Goal: Transaction & Acquisition: Purchase product/service

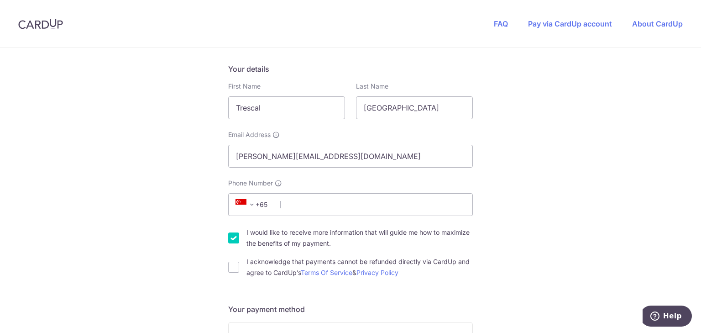
scroll to position [146, 0]
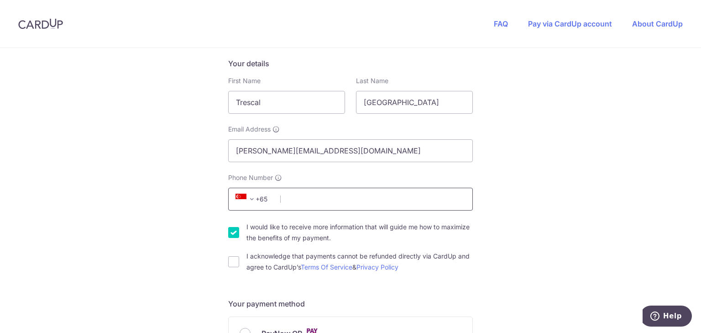
click at [349, 198] on input "Phone Number" at bounding box center [350, 199] width 245 height 23
type input "83322792"
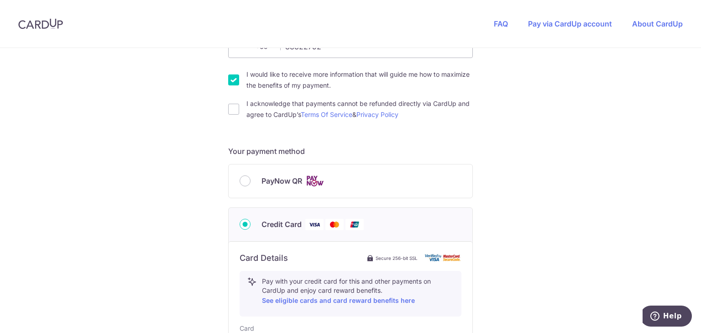
scroll to position [292, 0]
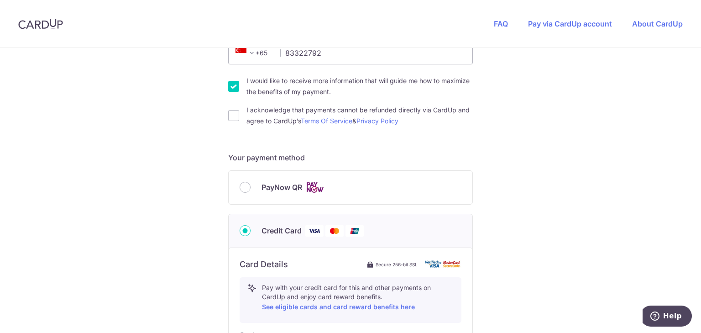
click at [203, 150] on div "You are paying TENTAGE RENTAL SINGAPORE PTE. LTD. TENTAGE RENTAL SINGAPORE PTE.…" at bounding box center [350, 201] width 701 height 890
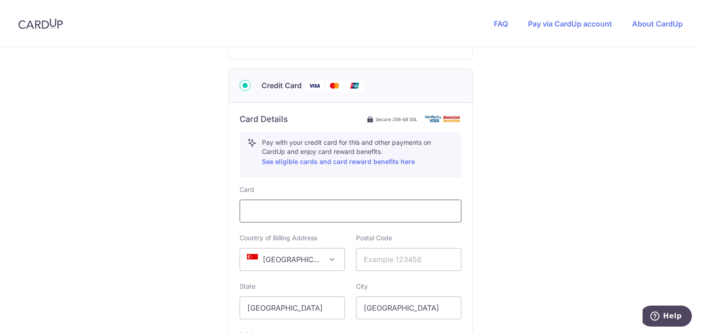
scroll to position [438, 0]
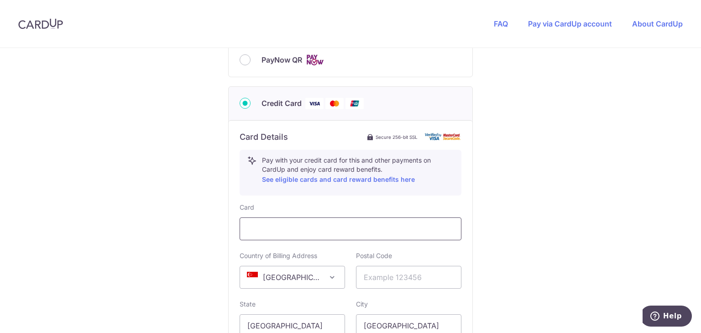
click at [310, 215] on div "Card Details Secure 256-bit SSL Pay with your credit card for this and other pa…" at bounding box center [351, 275] width 222 height 288
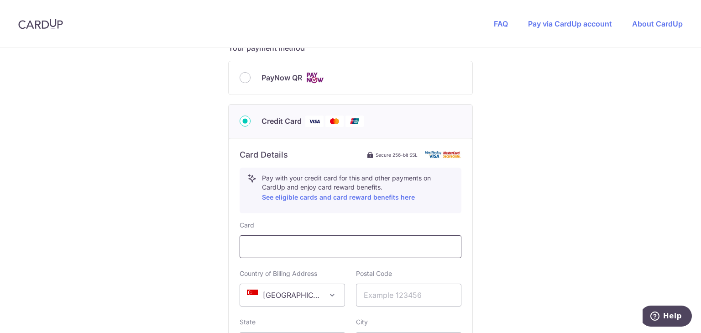
click at [344, 239] on div at bounding box center [351, 246] width 222 height 23
click at [506, 218] on div "You are paying TENTAGE RENTAL SINGAPORE PTE. LTD. TENTAGE RENTAL SINGAPORE PTE.…" at bounding box center [350, 91] width 701 height 890
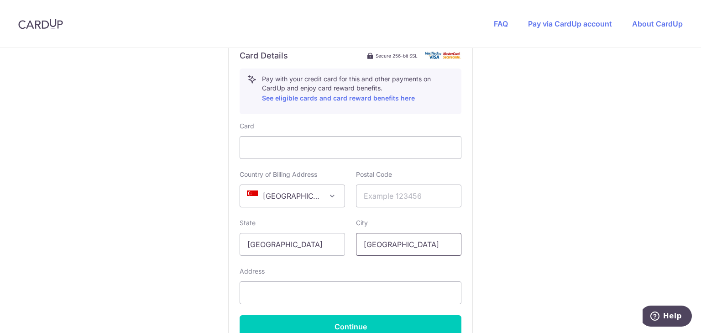
scroll to position [511, 0]
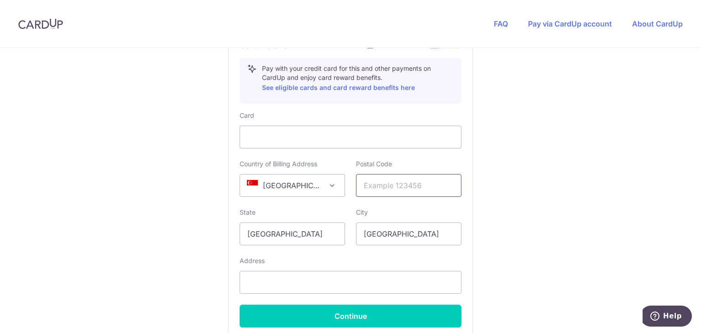
click at [427, 186] on input "text" at bounding box center [408, 185] width 105 height 23
type input "757438"
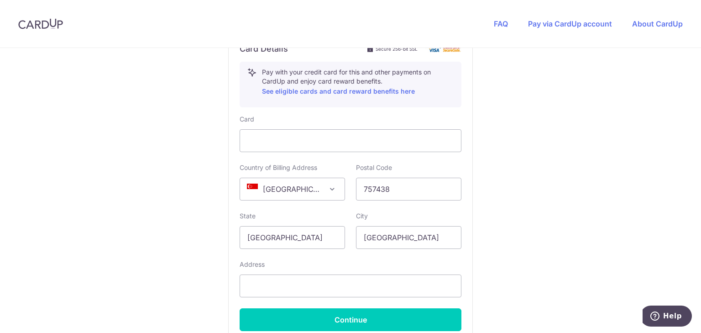
scroll to position [548, 0]
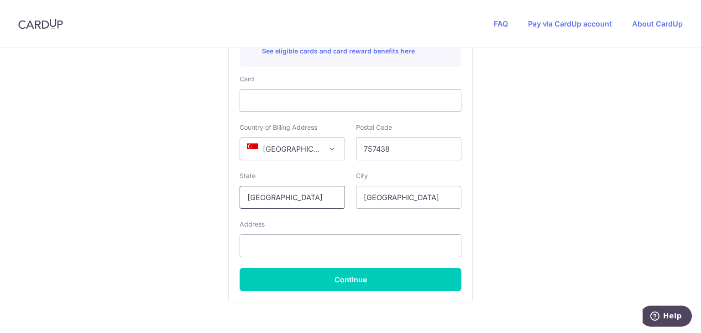
click at [292, 204] on input "[GEOGRAPHIC_DATA]" at bounding box center [292, 197] width 105 height 23
click at [326, 198] on input "[GEOGRAPHIC_DATA]" at bounding box center [292, 197] width 105 height 23
click at [394, 197] on input "[GEOGRAPHIC_DATA]" at bounding box center [408, 197] width 105 height 23
click at [411, 198] on input "[GEOGRAPHIC_DATA]" at bounding box center [408, 197] width 105 height 23
click at [383, 242] on input "text" at bounding box center [351, 245] width 222 height 23
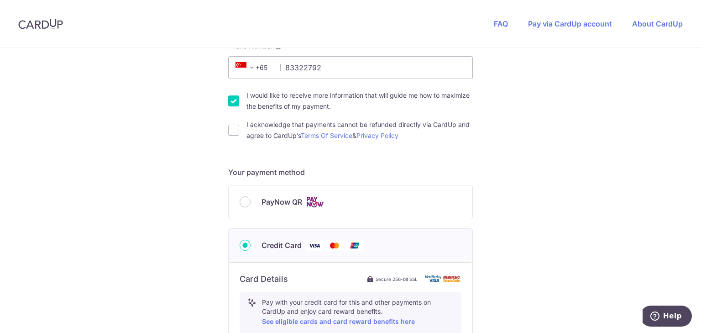
scroll to position [292, 0]
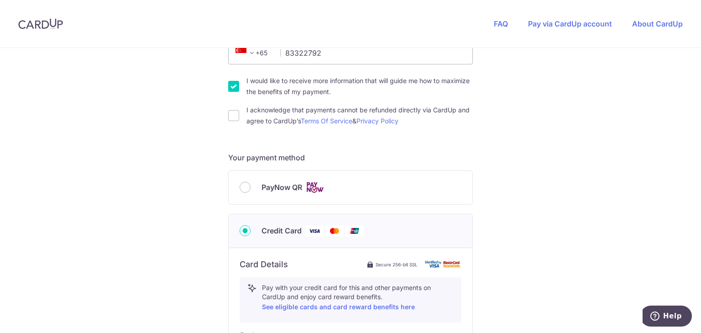
click at [509, 146] on div "You are paying TENTAGE RENTAL SINGAPORE PTE. LTD. TENTAGE RENTAL SINGAPORE PTE.…" at bounding box center [350, 201] width 701 height 890
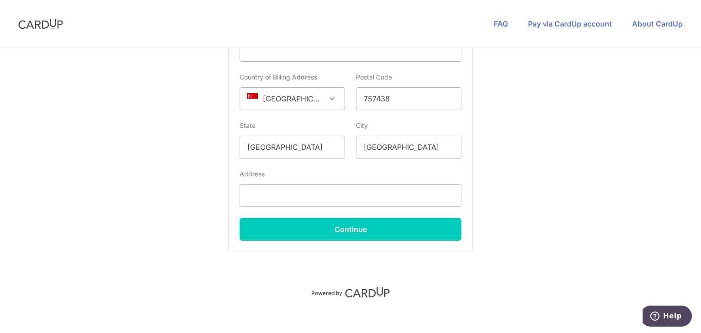
scroll to position [604, 0]
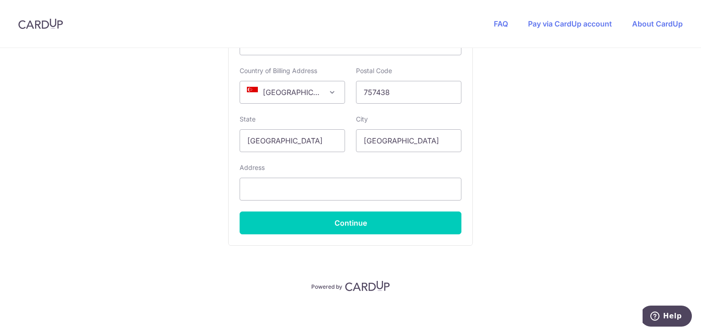
click at [374, 191] on input "text" at bounding box center [351, 189] width 222 height 23
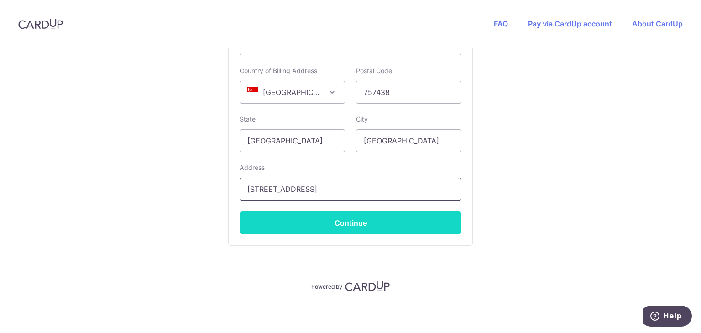
type input "[STREET_ADDRESS]"
click at [385, 216] on button "Continue" at bounding box center [351, 222] width 222 height 23
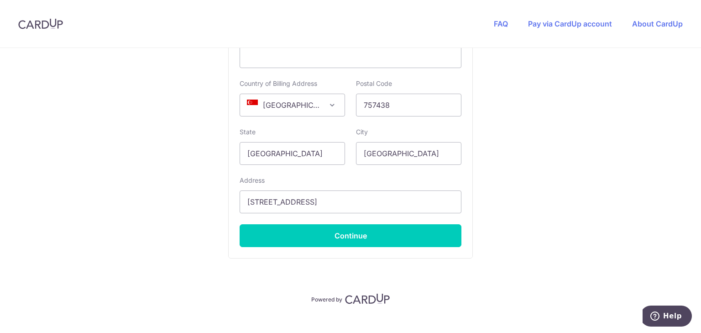
scroll to position [217, 0]
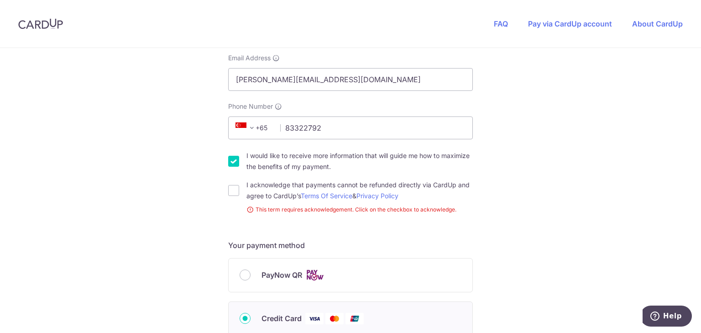
click at [237, 189] on div "I acknowledge that payments cannot be refunded directly via CardUp and agree to…" at bounding box center [350, 190] width 245 height 22
click at [234, 191] on input "I acknowledge that payments cannot be refunded directly via CardUp and agree to…" at bounding box center [233, 190] width 11 height 11
checkbox input "true"
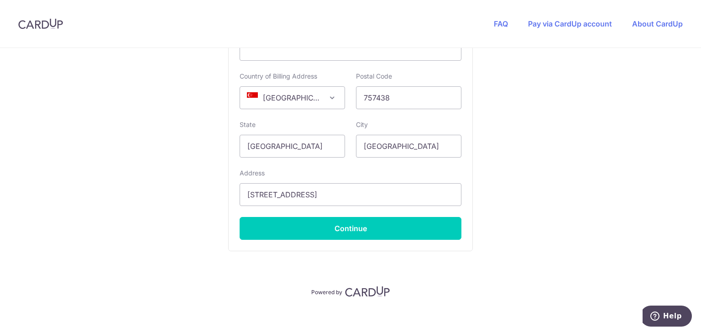
scroll to position [604, 0]
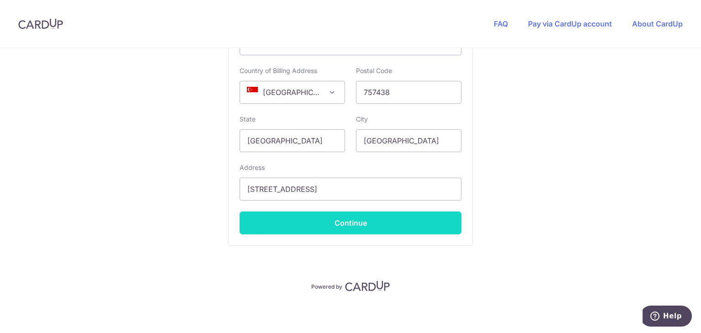
click at [390, 220] on button "Continue" at bounding box center [351, 222] width 222 height 23
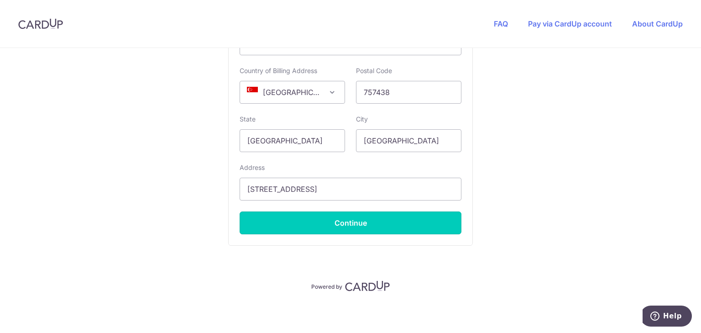
type input "**** 6908"
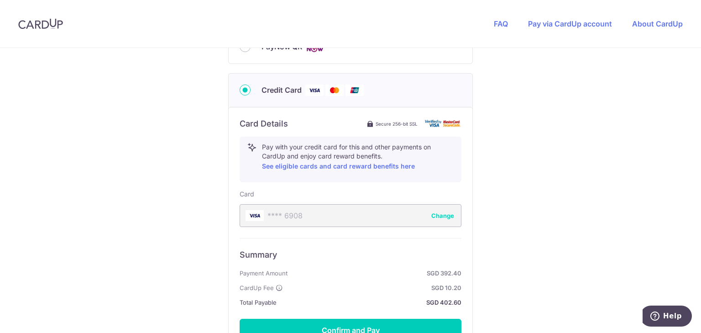
scroll to position [540, 0]
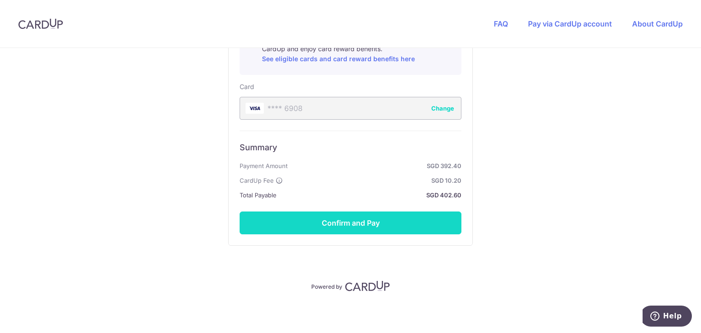
click at [339, 219] on button "Confirm and Pay" at bounding box center [351, 222] width 222 height 23
